Goal: Task Accomplishment & Management: Manage account settings

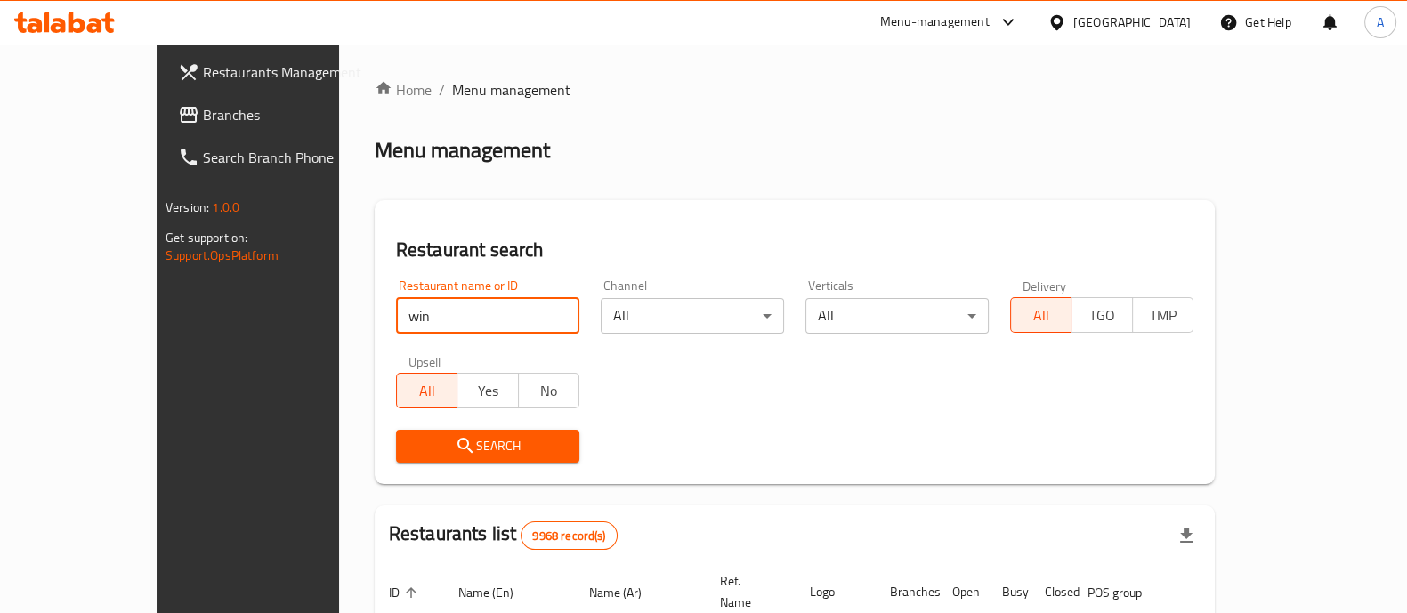
type input "wingstop"
click at [455, 445] on icon "submit" at bounding box center [465, 445] width 21 height 21
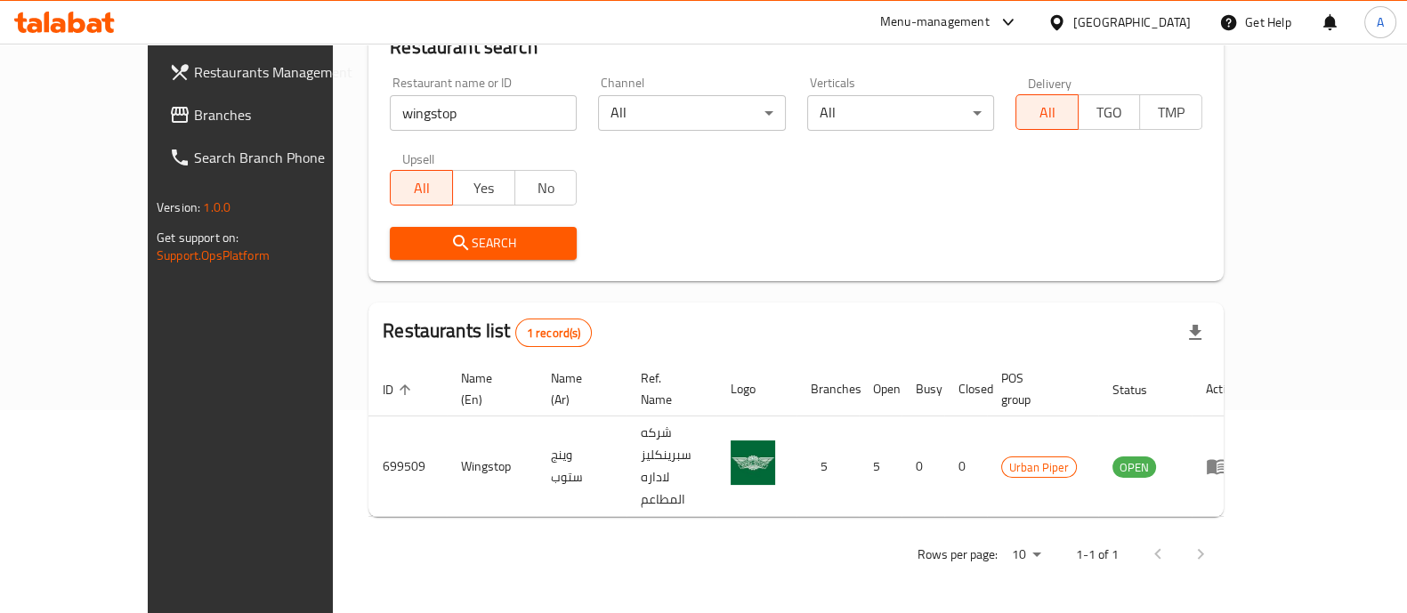
scroll to position [145, 0]
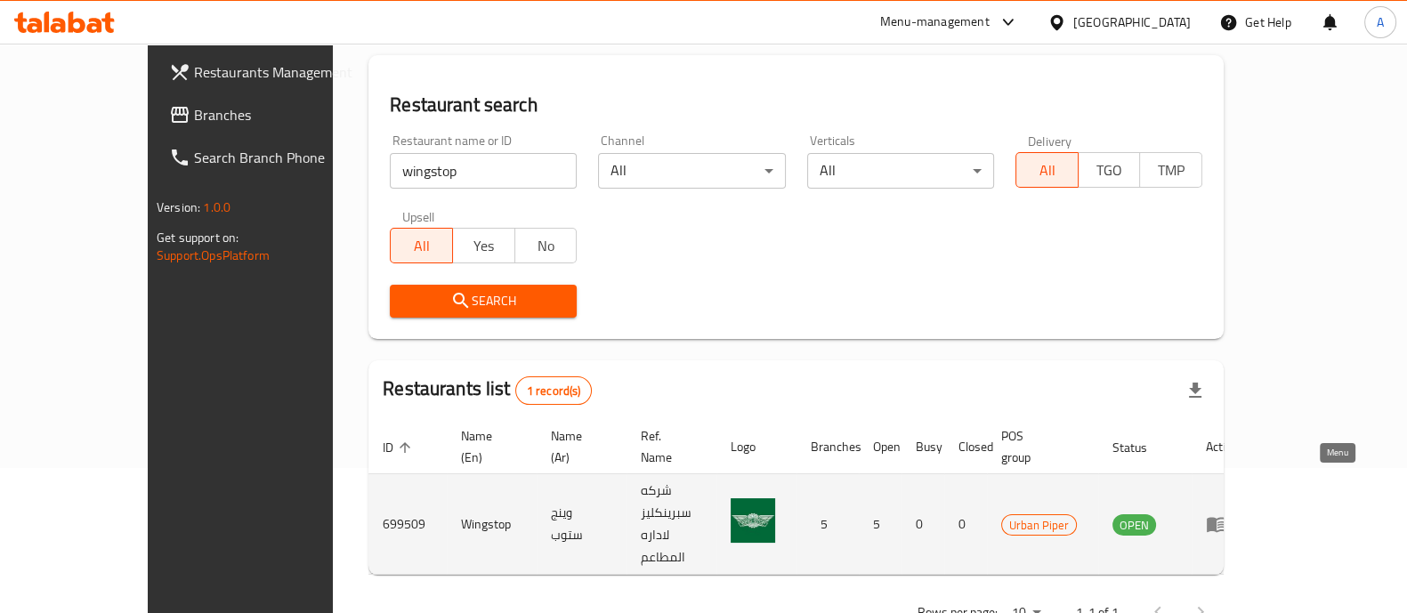
click at [1227, 513] on icon "enhanced table" at bounding box center [1216, 523] width 21 height 21
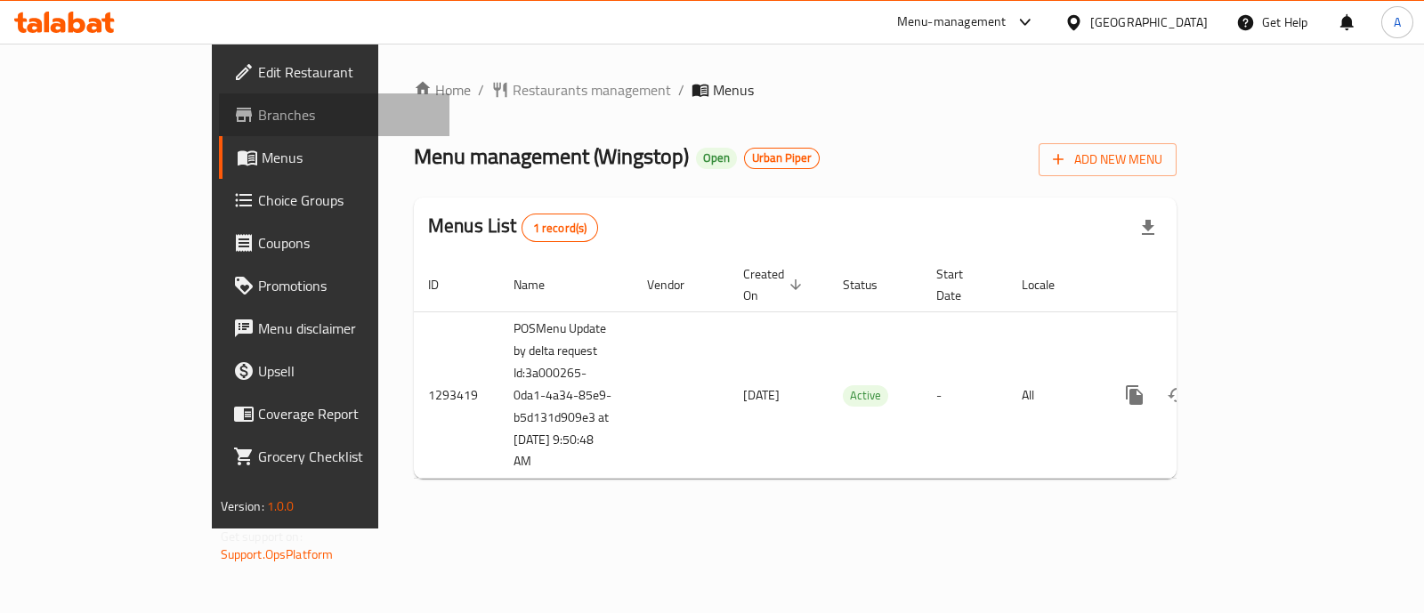
click at [258, 109] on span "Branches" at bounding box center [346, 114] width 177 height 21
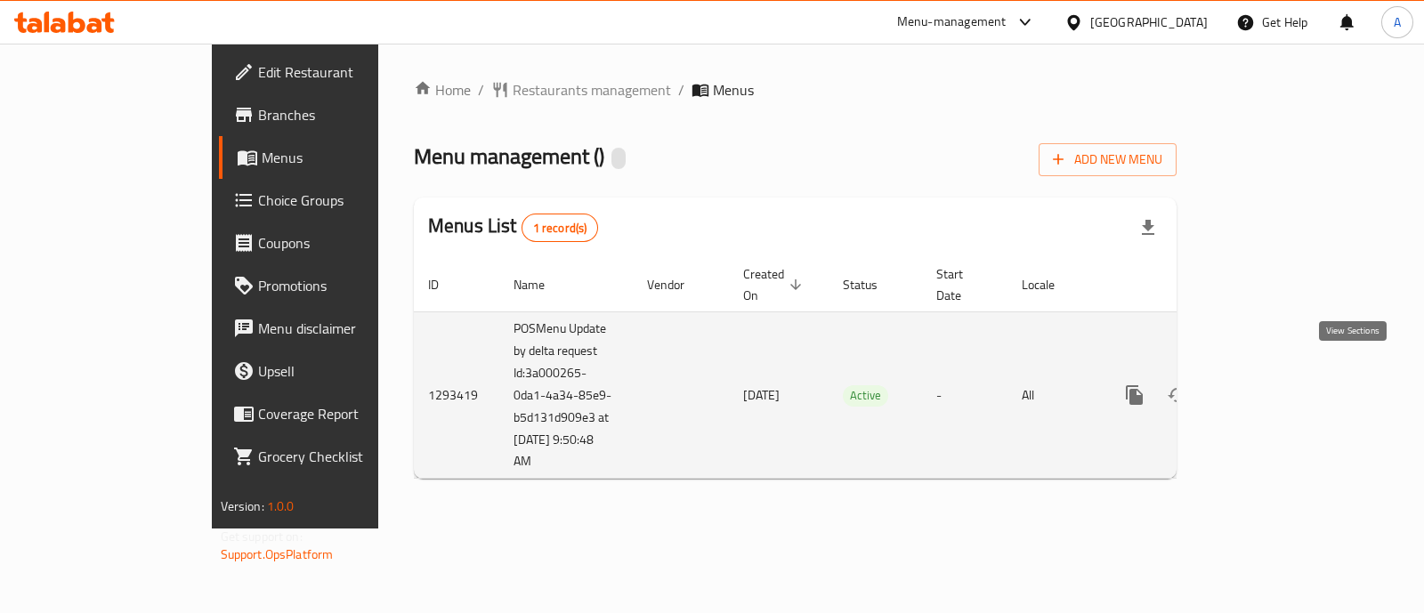
click at [1271, 387] on icon "enhanced table" at bounding box center [1263, 395] width 16 height 16
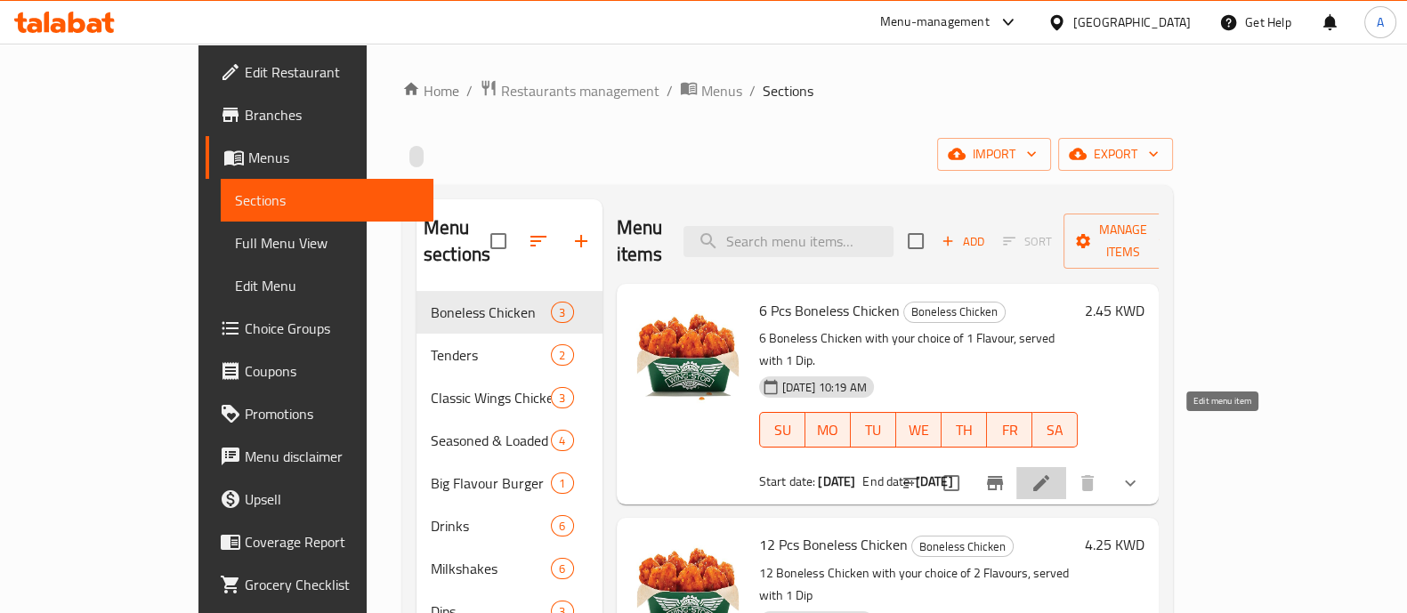
click at [1052, 472] on icon at bounding box center [1040, 482] width 21 height 21
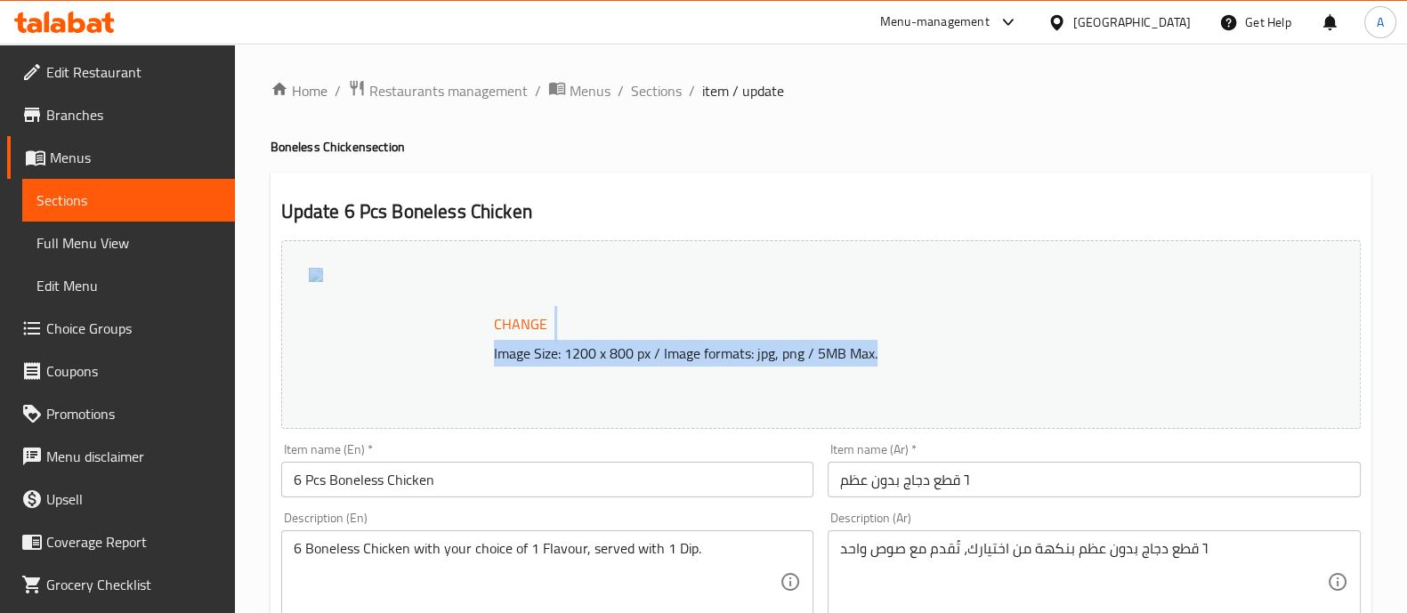
drag, startPoint x: 582, startPoint y: 356, endPoint x: 890, endPoint y: 371, distance: 308.2
click at [890, 371] on div "Change Image Size: 1200 x 800 px / Image formats: jpg, png / 5MB Max." at bounding box center [820, 334] width 1079 height 189
click at [480, 91] on span "Restaurants management" at bounding box center [448, 90] width 158 height 21
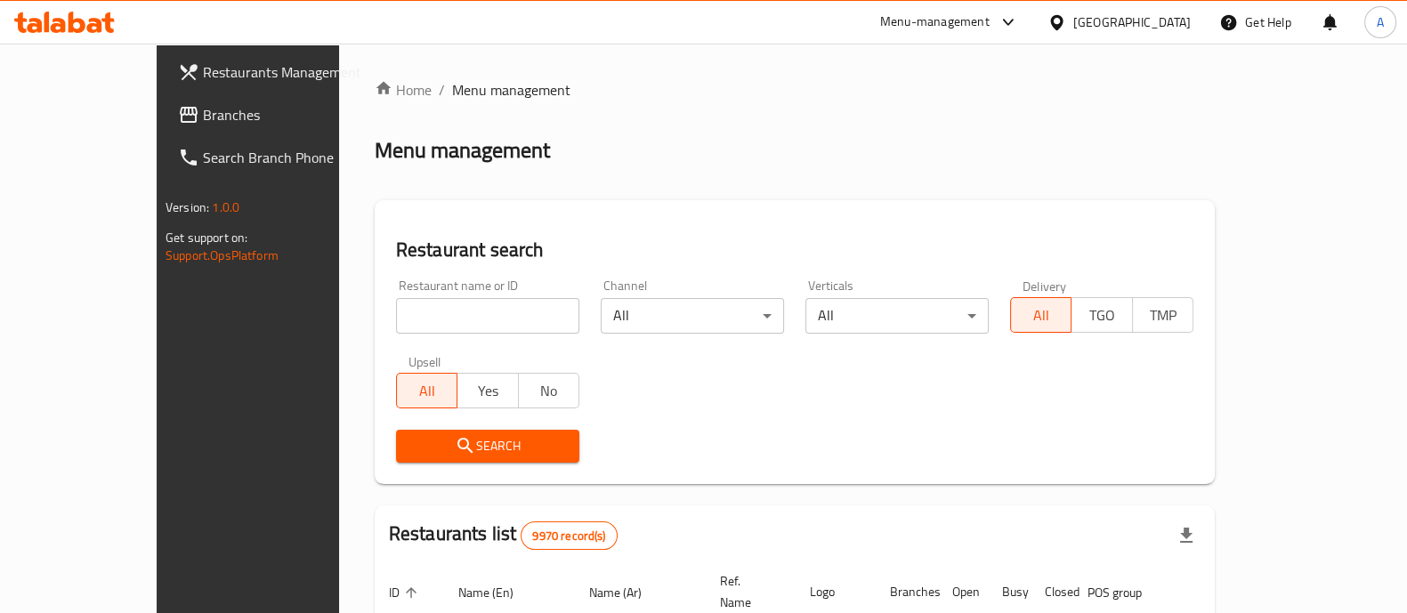
click at [396, 305] on input "search" at bounding box center [487, 316] width 183 height 36
type input "liken"
click at [457, 449] on icon "submit" at bounding box center [464, 445] width 15 height 15
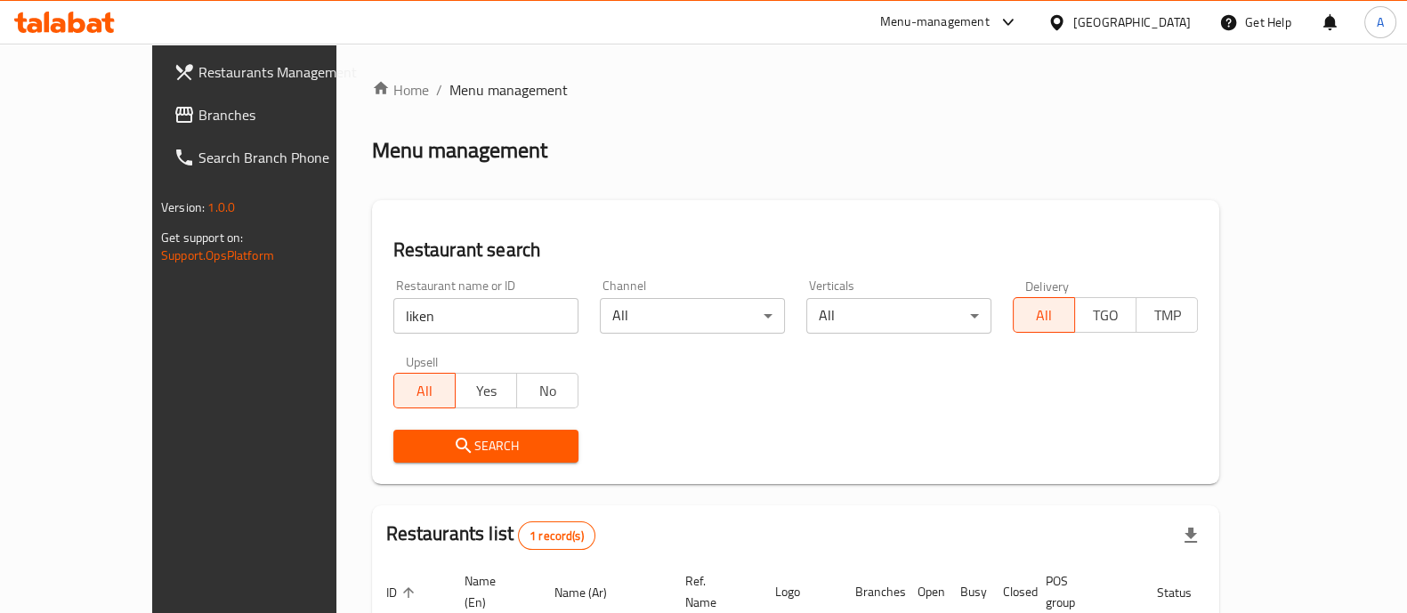
scroll to position [145, 0]
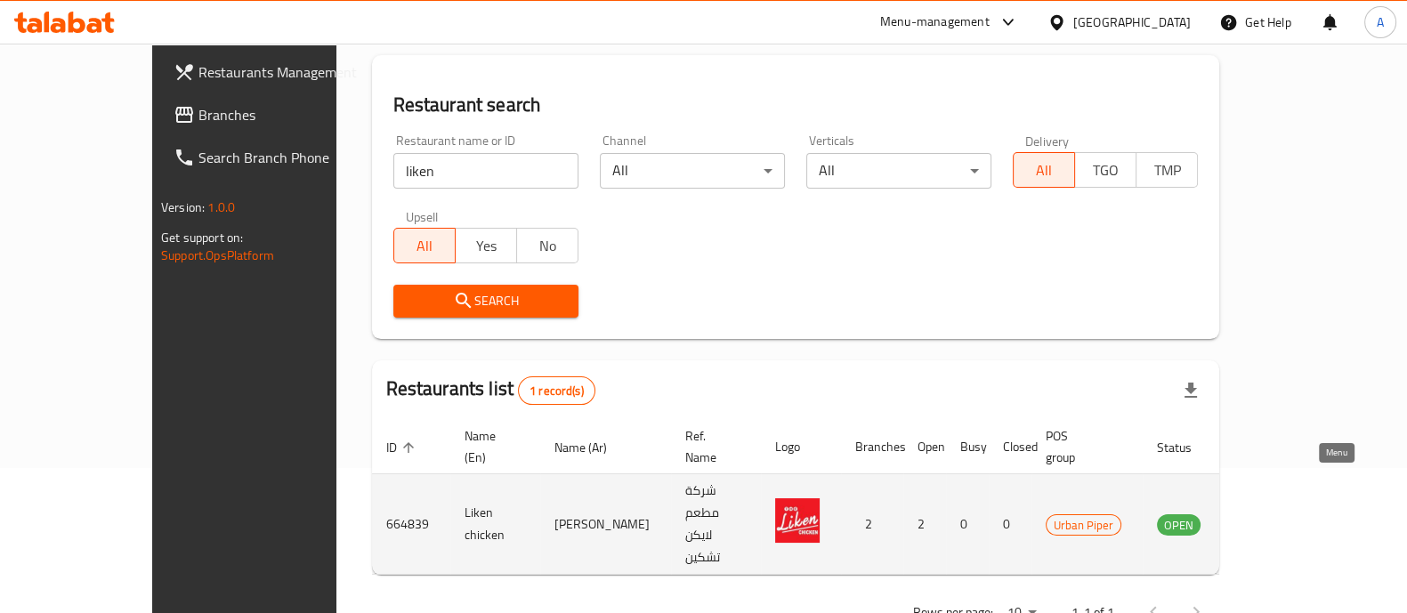
click at [1271, 513] on icon "enhanced table" at bounding box center [1260, 523] width 21 height 21
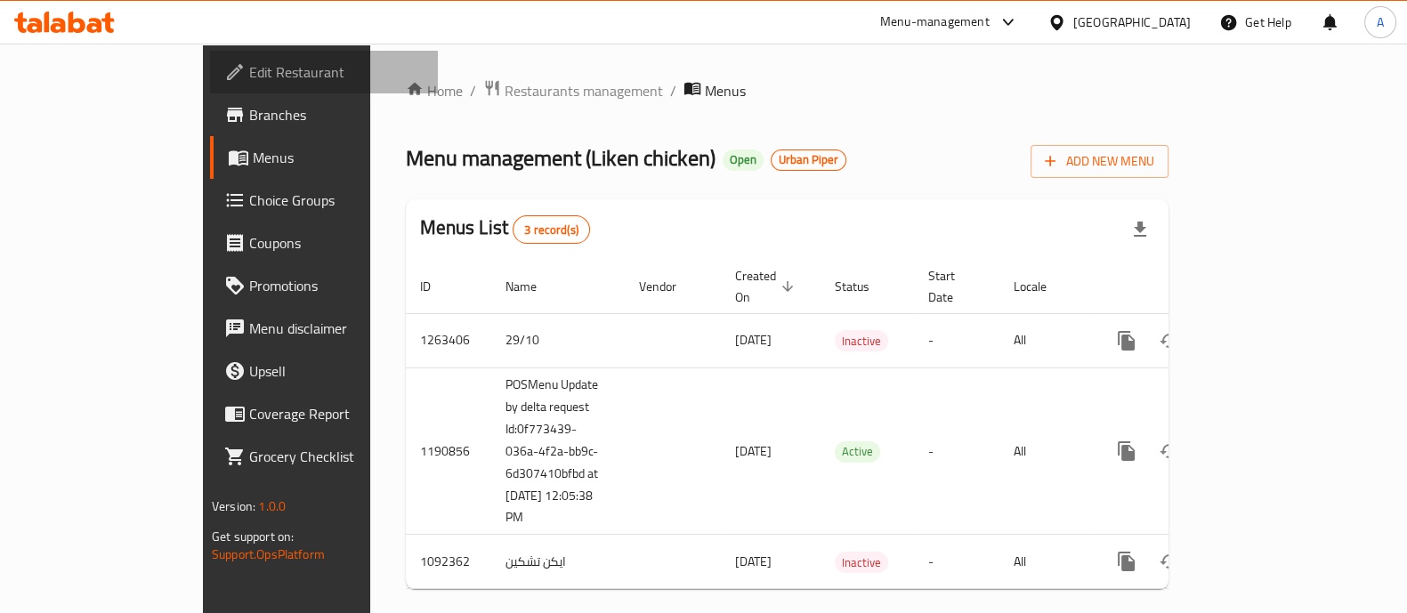
click at [249, 75] on span "Edit Restaurant" at bounding box center [336, 71] width 174 height 21
